Goal: Task Accomplishment & Management: Use online tool/utility

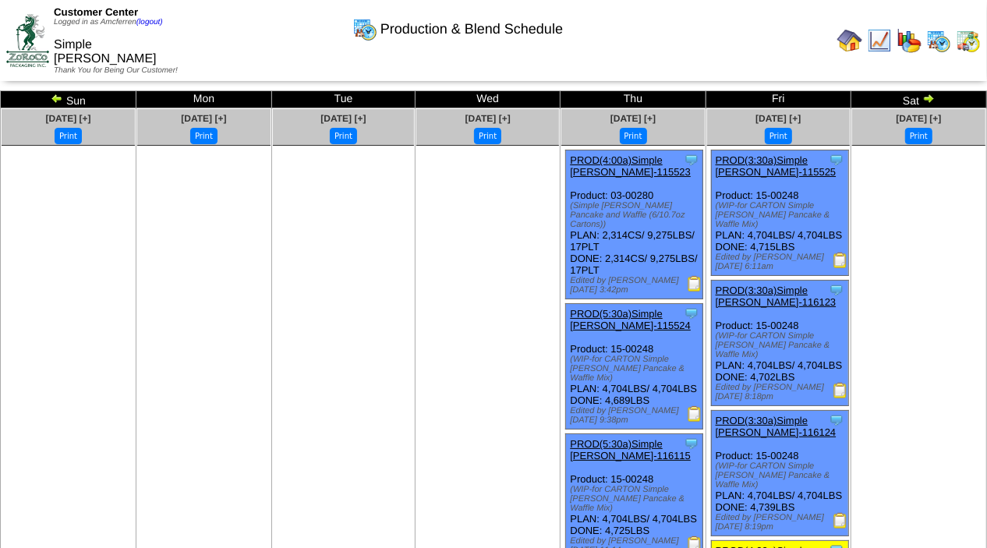
click at [697, 276] on img at bounding box center [695, 284] width 16 height 16
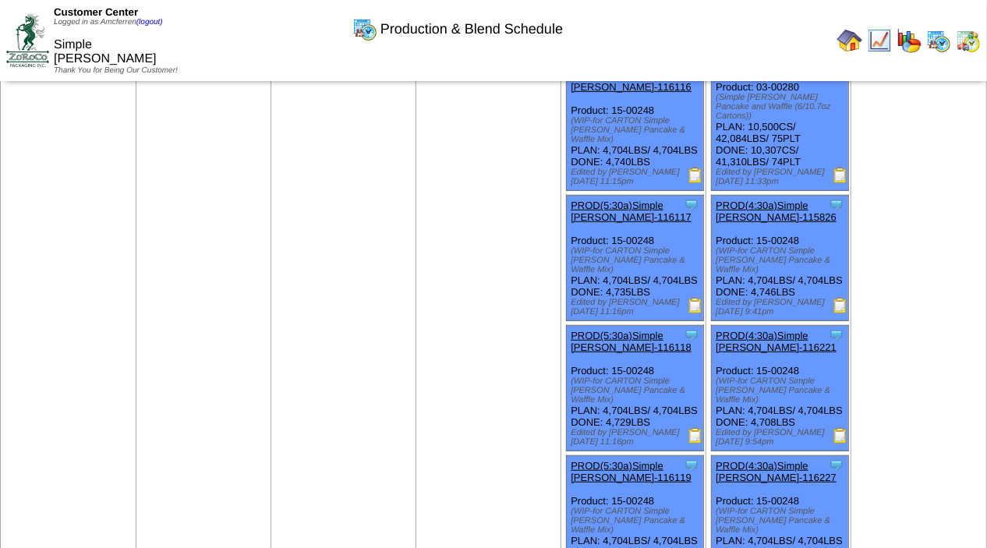
scroll to position [354, 0]
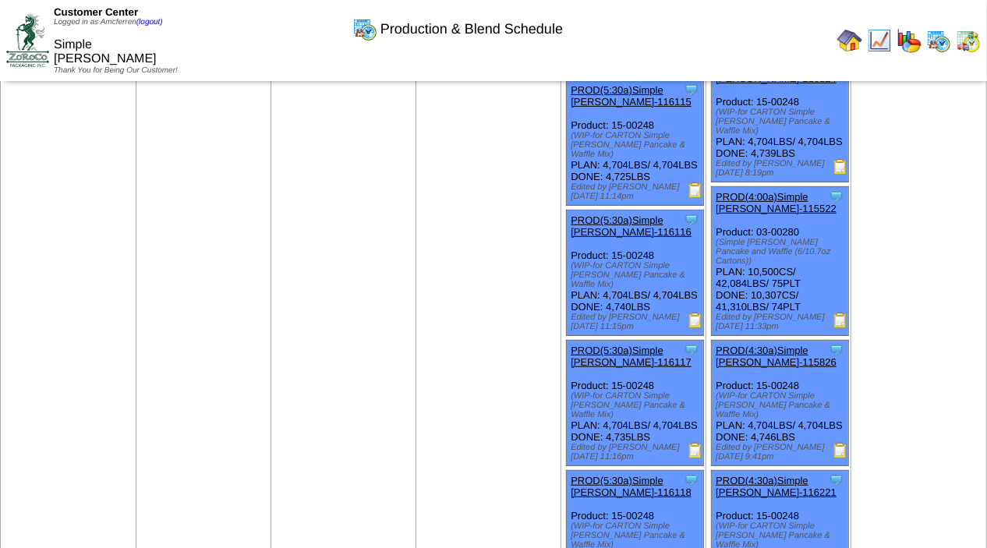
click at [836, 328] on img at bounding box center [841, 321] width 16 height 16
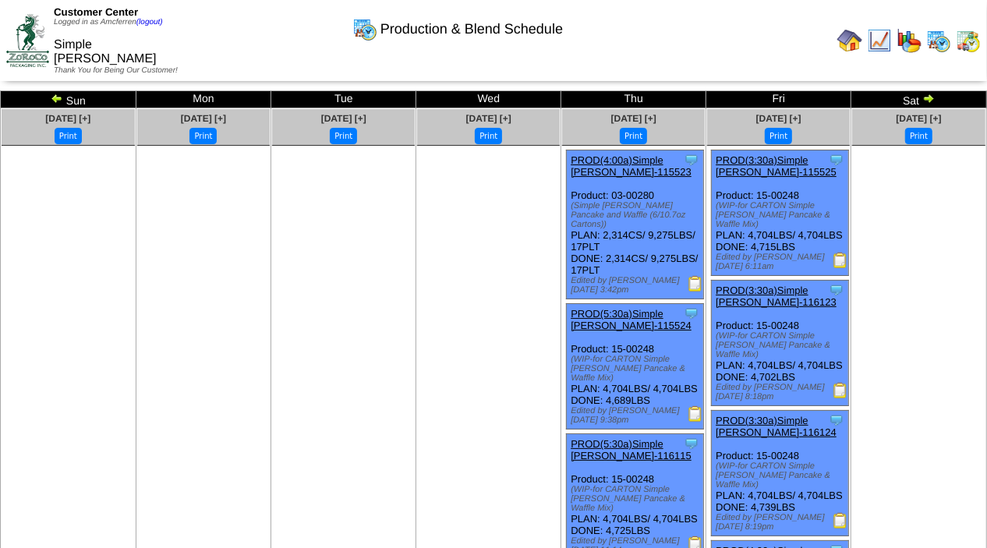
click at [690, 276] on img at bounding box center [696, 284] width 16 height 16
click at [57, 101] on img at bounding box center [57, 98] width 12 height 12
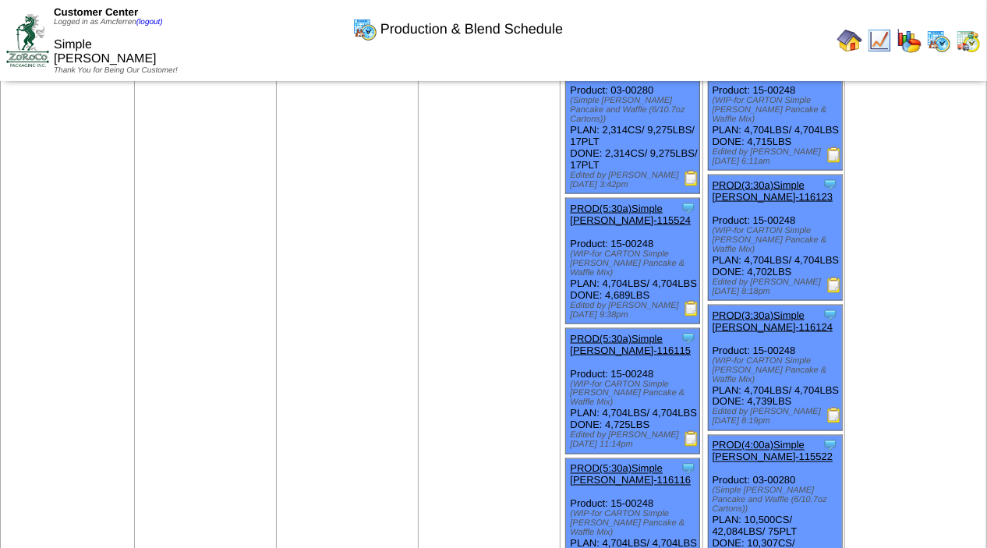
scroll to position [1299, 0]
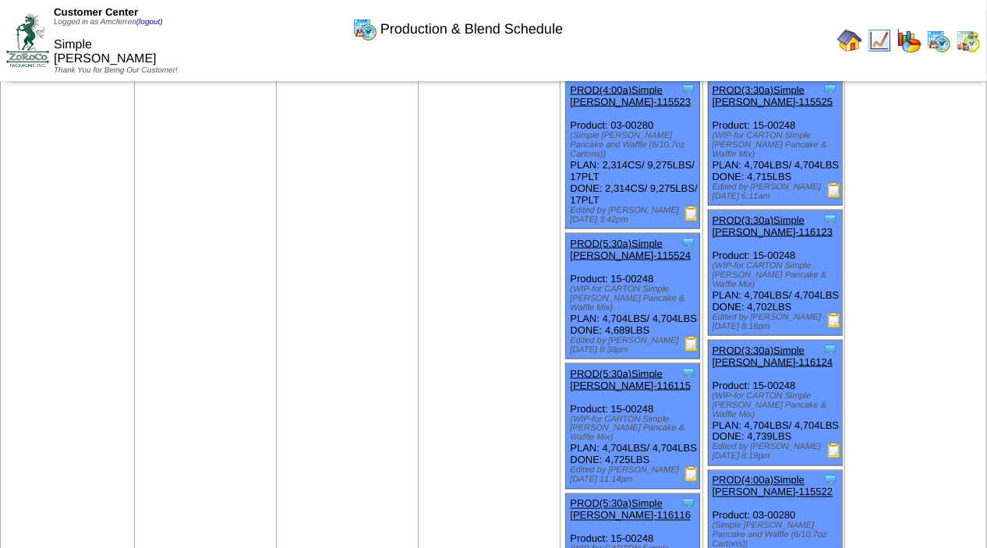
click at [692, 221] on img at bounding box center [692, 214] width 16 height 16
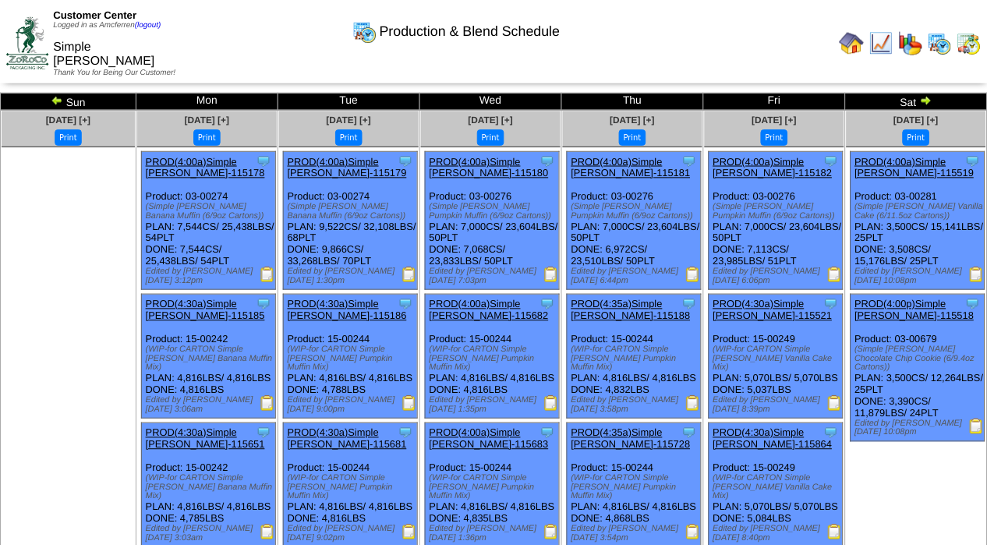
scroll to position [1299, 0]
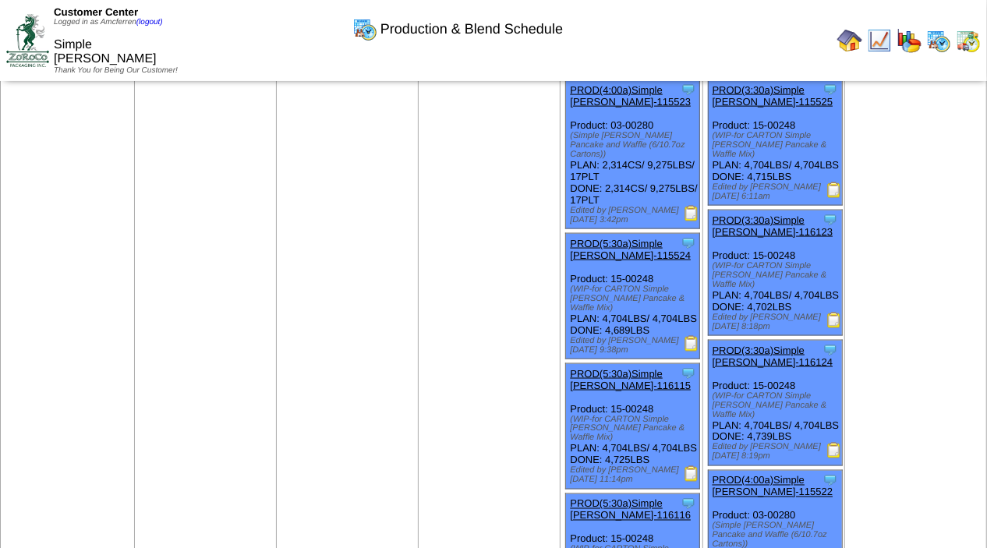
click at [691, 352] on img at bounding box center [692, 344] width 16 height 16
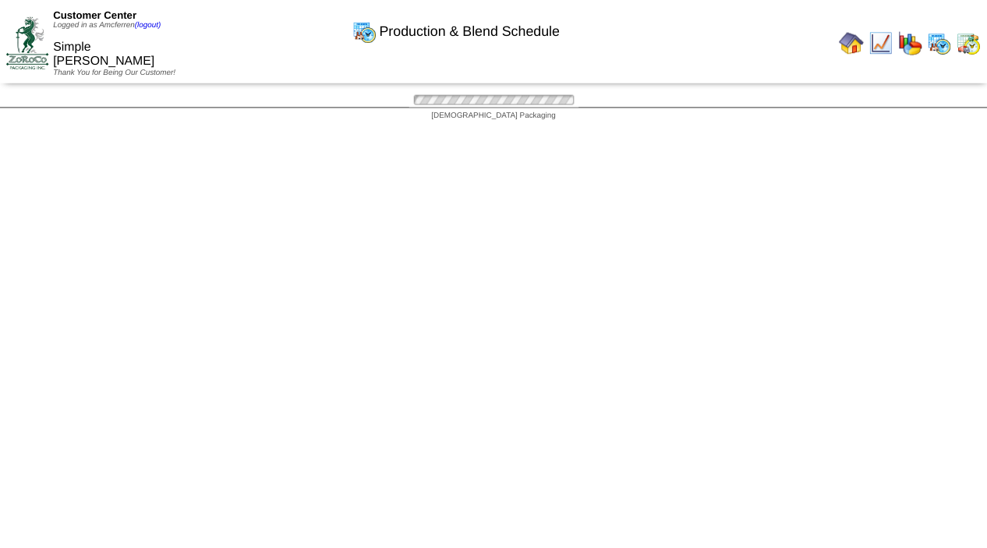
scroll to position [1299, 0]
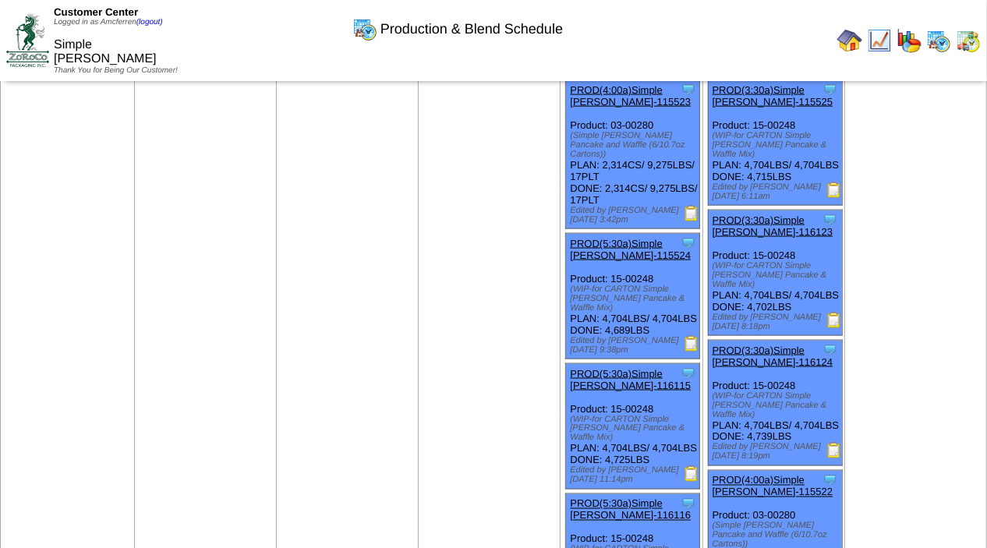
click at [694, 482] on img at bounding box center [692, 474] width 16 height 16
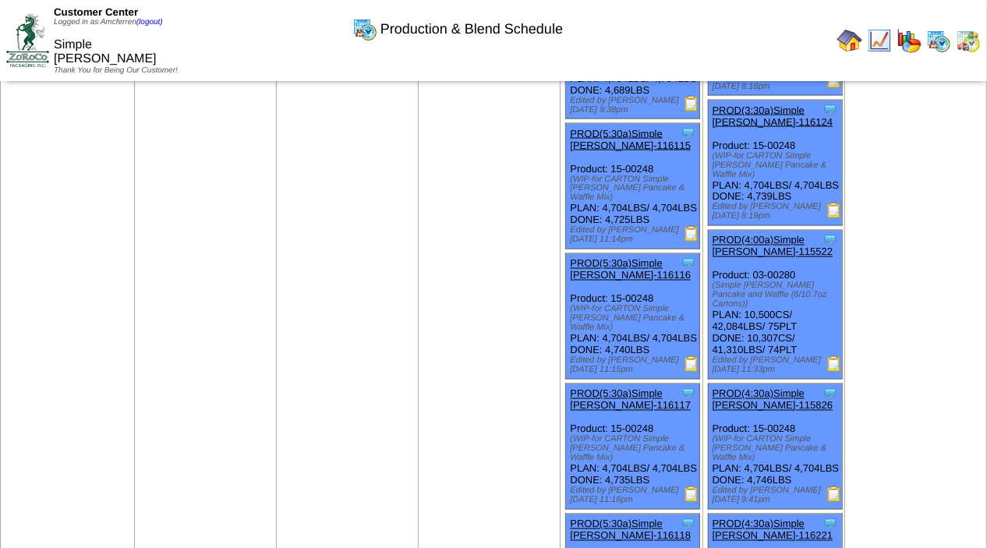
scroll to position [1555, 0]
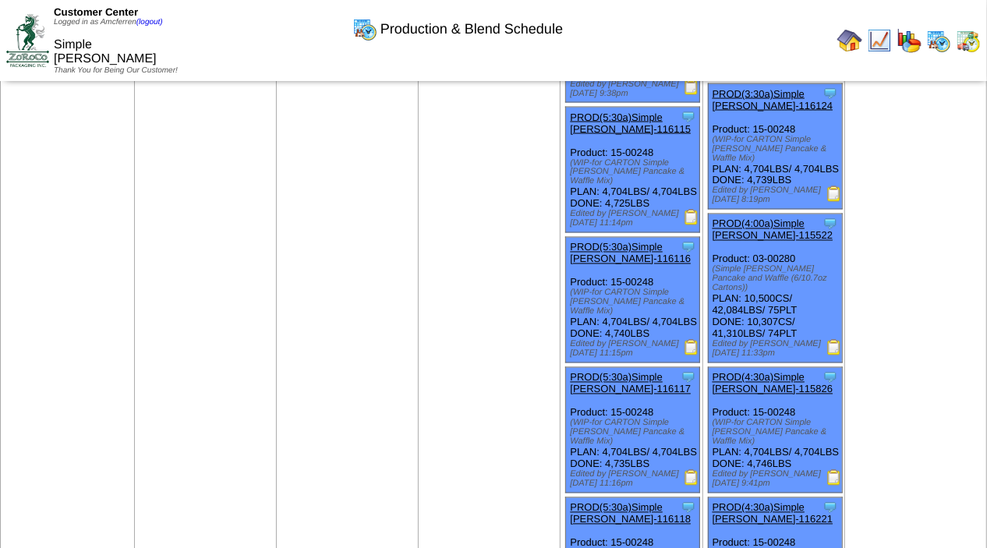
click at [693, 355] on img at bounding box center [692, 348] width 16 height 16
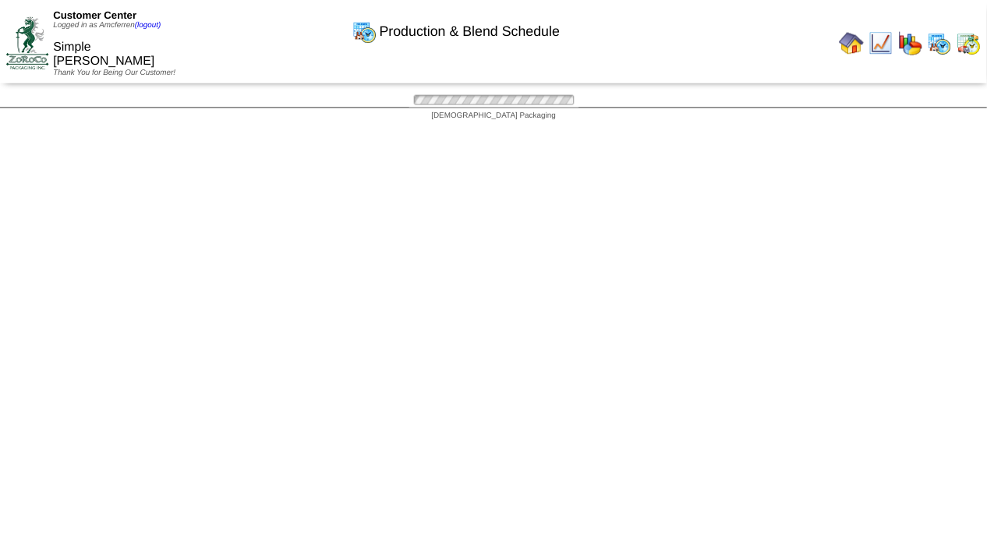
scroll to position [1555, 0]
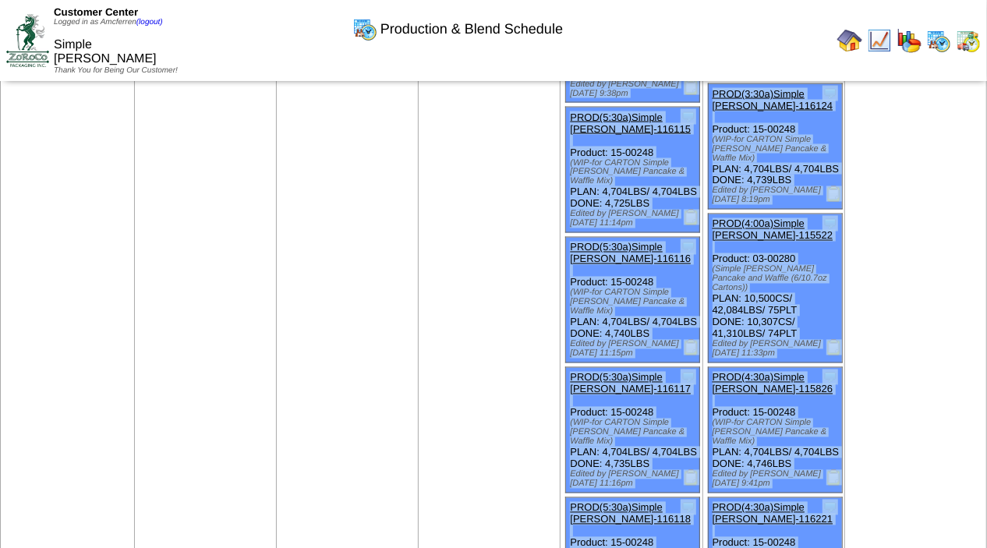
drag, startPoint x: 986, startPoint y: 288, endPoint x: 990, endPoint y: 329, distance: 40.7
click at [987, 329] on html "Customer Center Logged in as Amcferren (logout) Simple [PERSON_NAME] Thank You …" at bounding box center [493, 199] width 987 height 3508
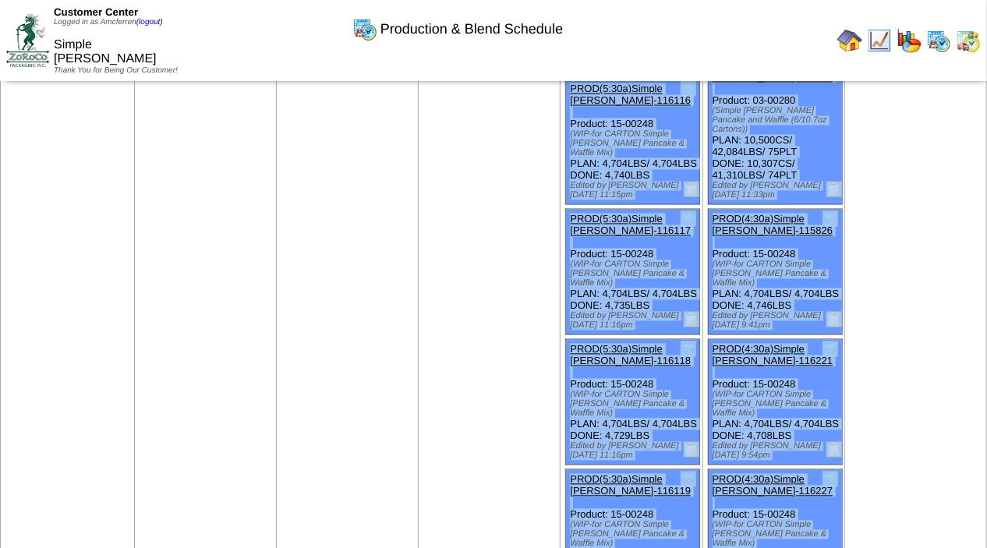
scroll to position [1717, 0]
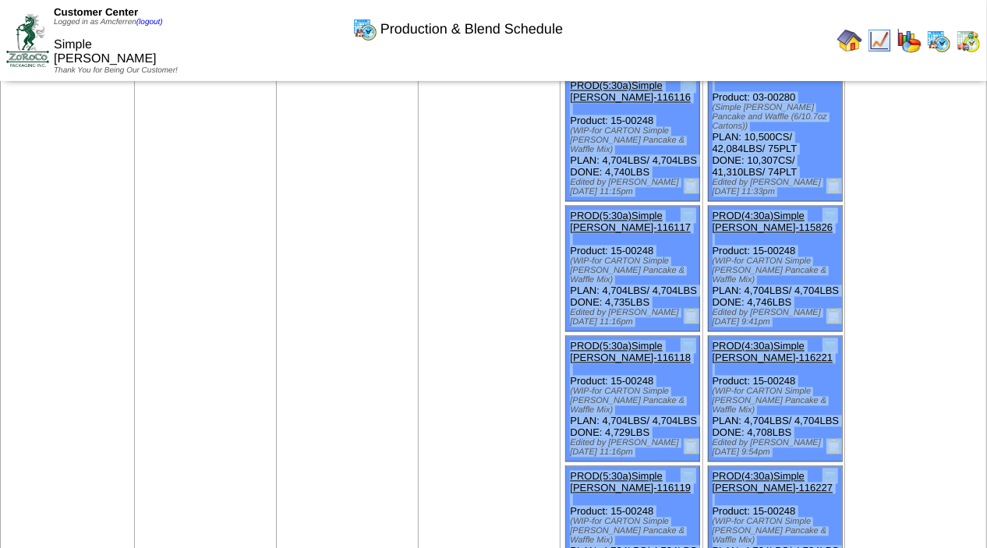
click at [695, 324] on img at bounding box center [692, 317] width 16 height 16
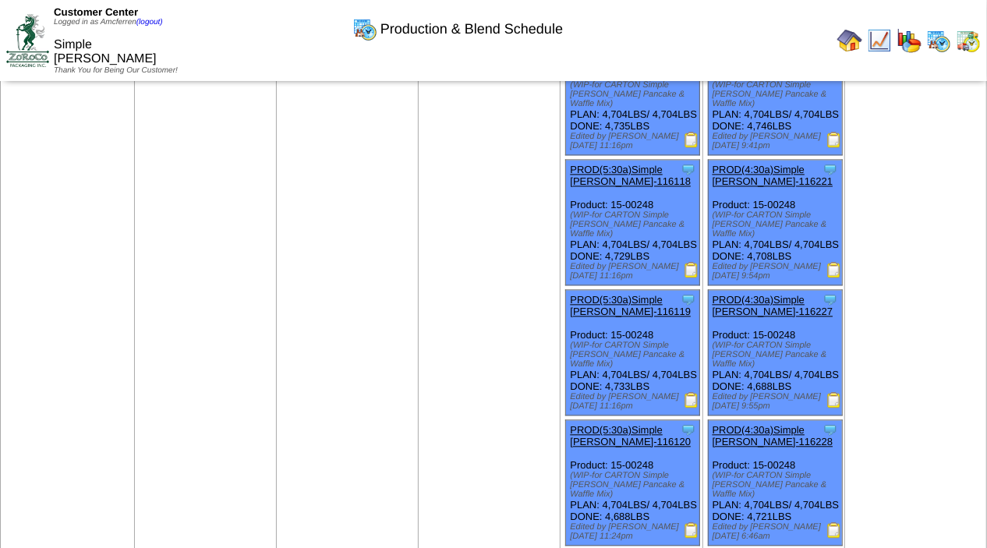
scroll to position [1919, 0]
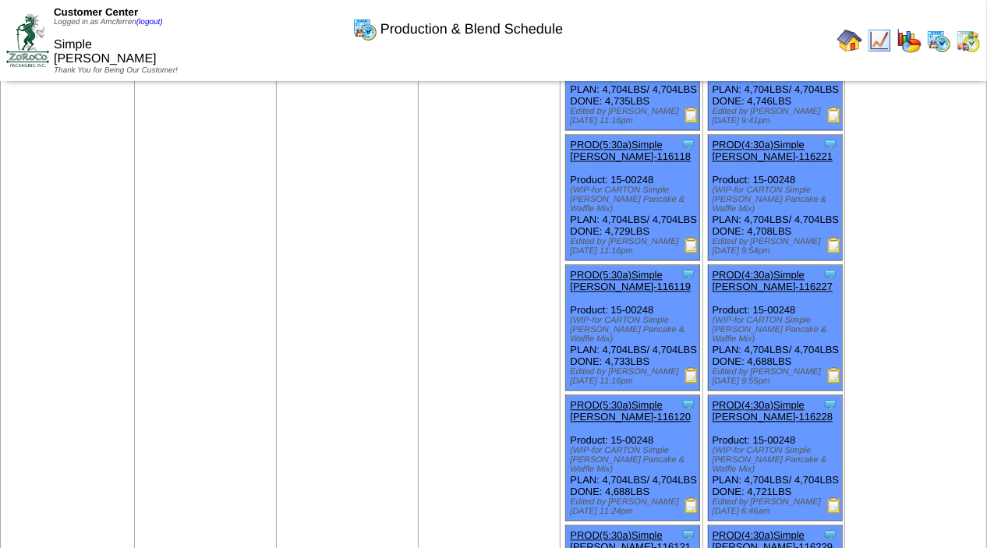
click at [691, 383] on img at bounding box center [692, 375] width 16 height 16
